Goal: Information Seeking & Learning: Check status

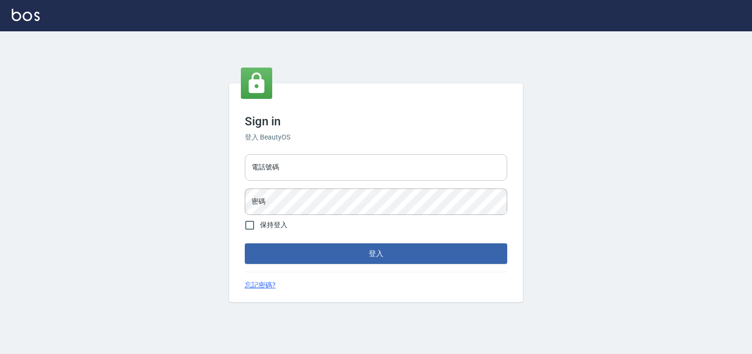
click at [323, 172] on input "電話號碼" at bounding box center [376, 167] width 262 height 26
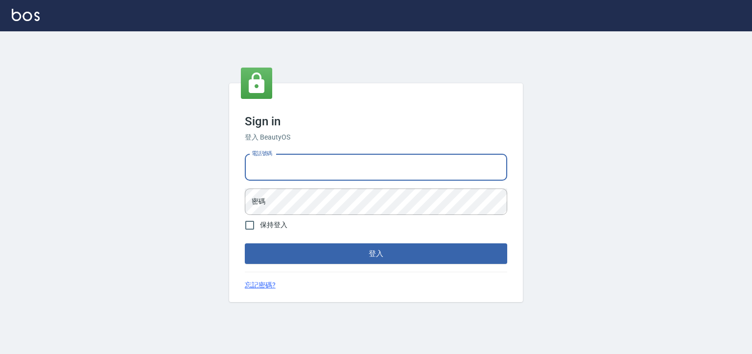
type input "0930798111"
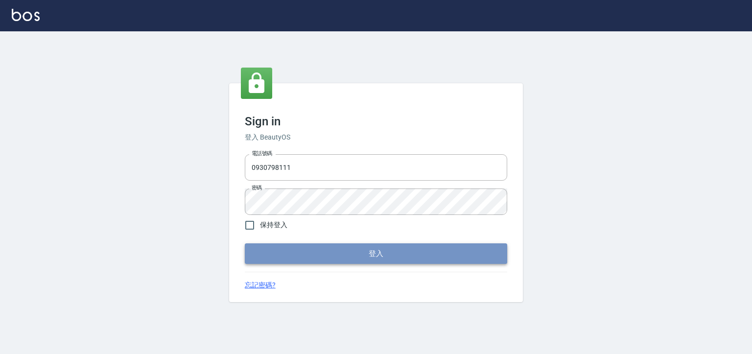
click at [444, 260] on button "登入" at bounding box center [376, 253] width 262 height 21
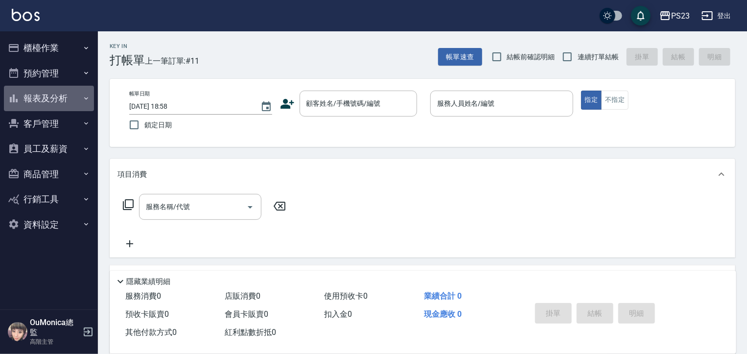
click at [72, 99] on button "報表及分析" at bounding box center [49, 98] width 90 height 25
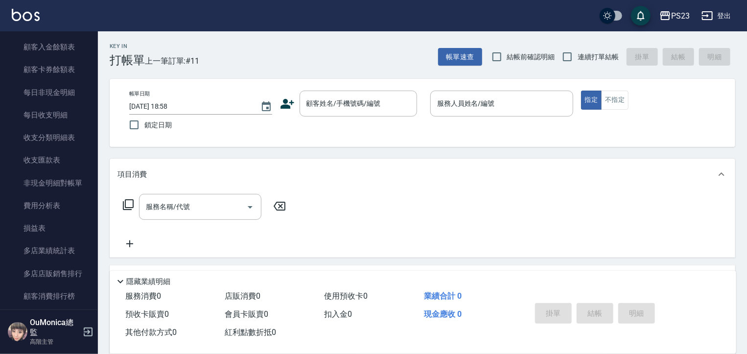
scroll to position [774, 0]
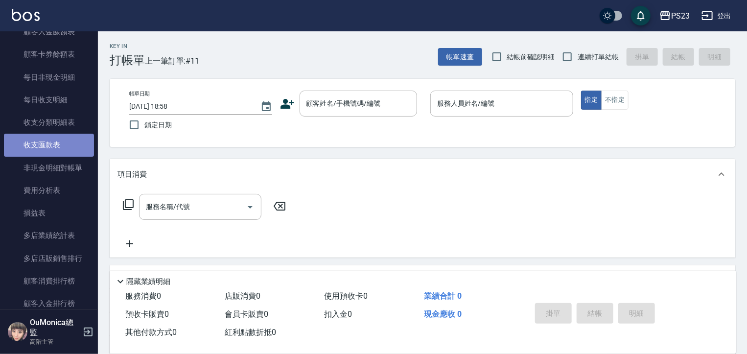
click at [67, 138] on link "收支匯款表" at bounding box center [49, 145] width 90 height 23
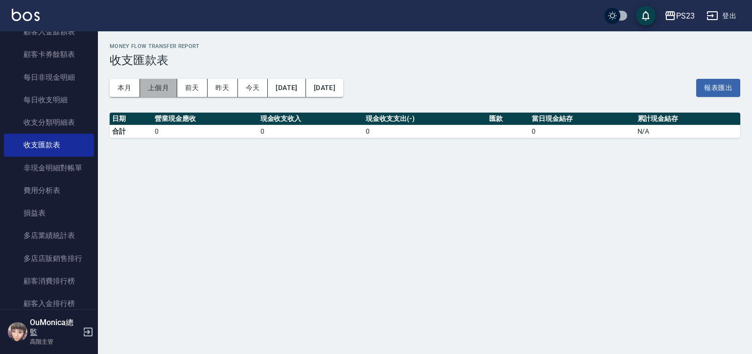
click at [158, 85] on button "上個月" at bounding box center [158, 88] width 37 height 18
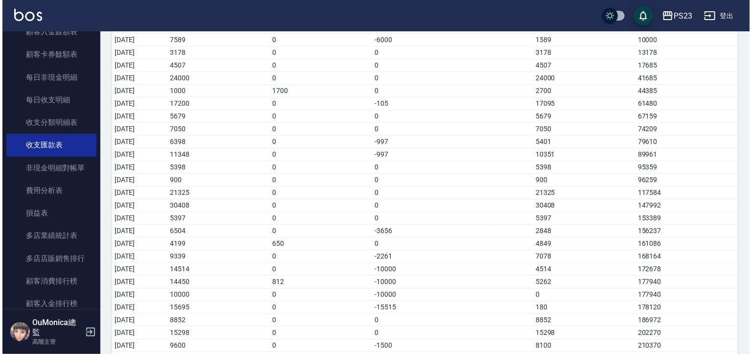
scroll to position [187, 0]
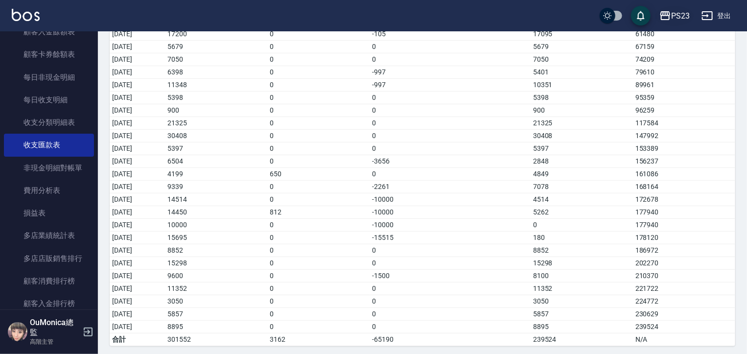
click at [676, 13] on div "PS23" at bounding box center [680, 16] width 19 height 12
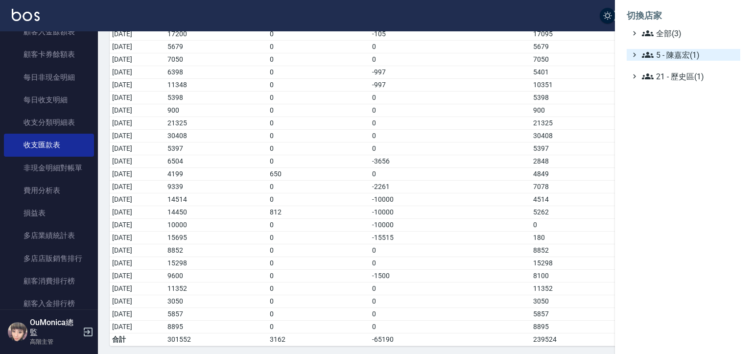
click at [684, 51] on span "5 - 陳嘉宏(1)" at bounding box center [689, 55] width 95 height 12
click at [682, 64] on span "5.02 - 歐芷辰(2)" at bounding box center [694, 67] width 85 height 12
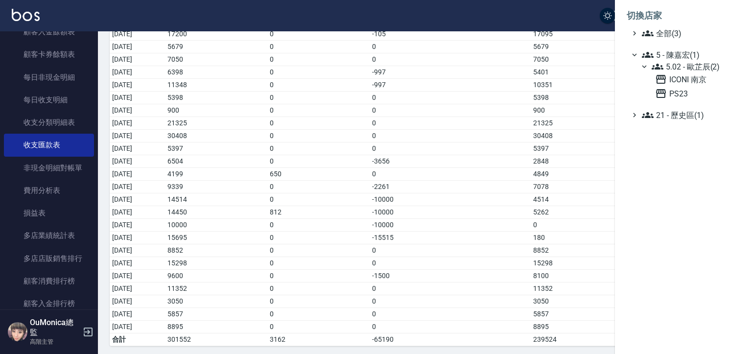
click at [677, 86] on div "ICONI 南京 PS23" at bounding box center [695, 86] width 89 height 26
click at [669, 83] on span "ICONI 南京" at bounding box center [695, 79] width 81 height 12
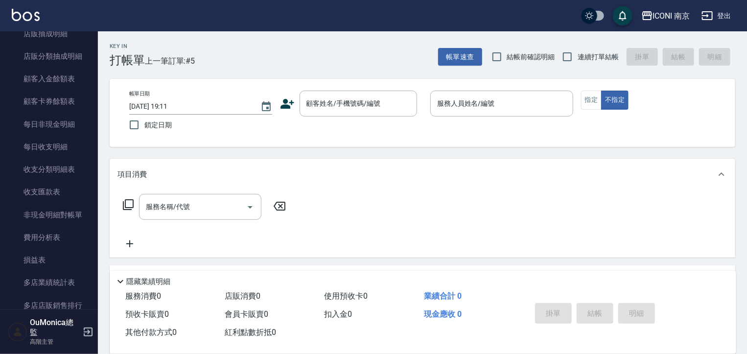
scroll to position [792, 0]
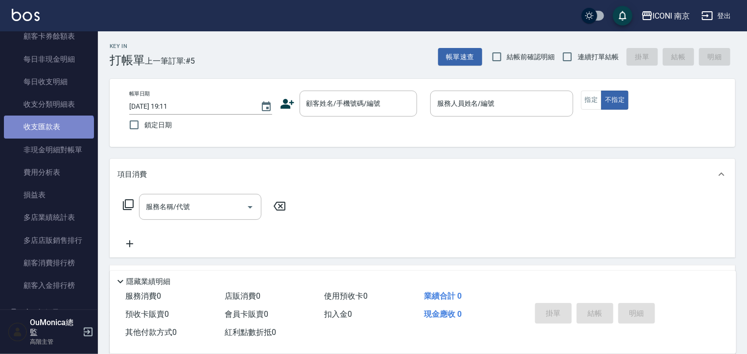
click at [48, 134] on link "收支匯款表" at bounding box center [49, 127] width 90 height 23
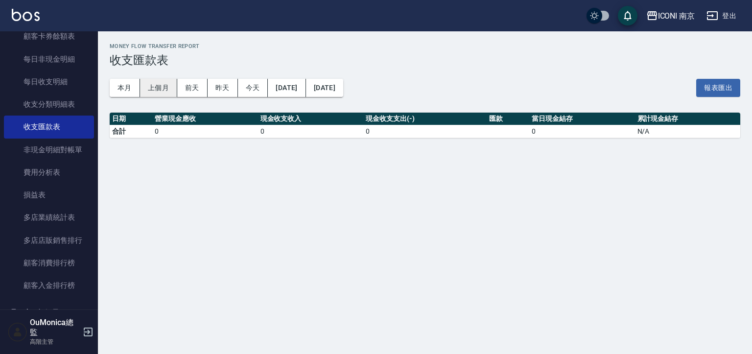
click at [149, 87] on button "上個月" at bounding box center [158, 88] width 37 height 18
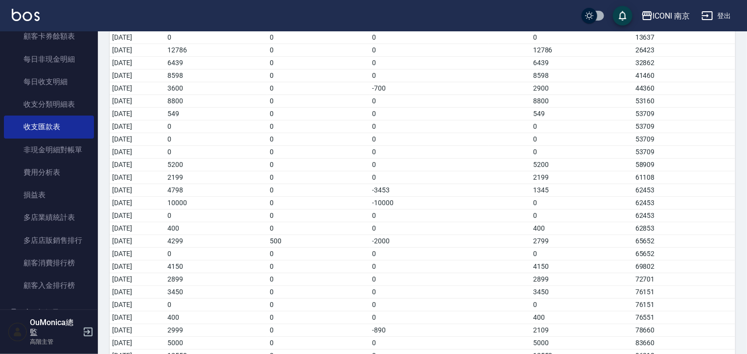
scroll to position [187, 0]
